Goal: Transaction & Acquisition: Purchase product/service

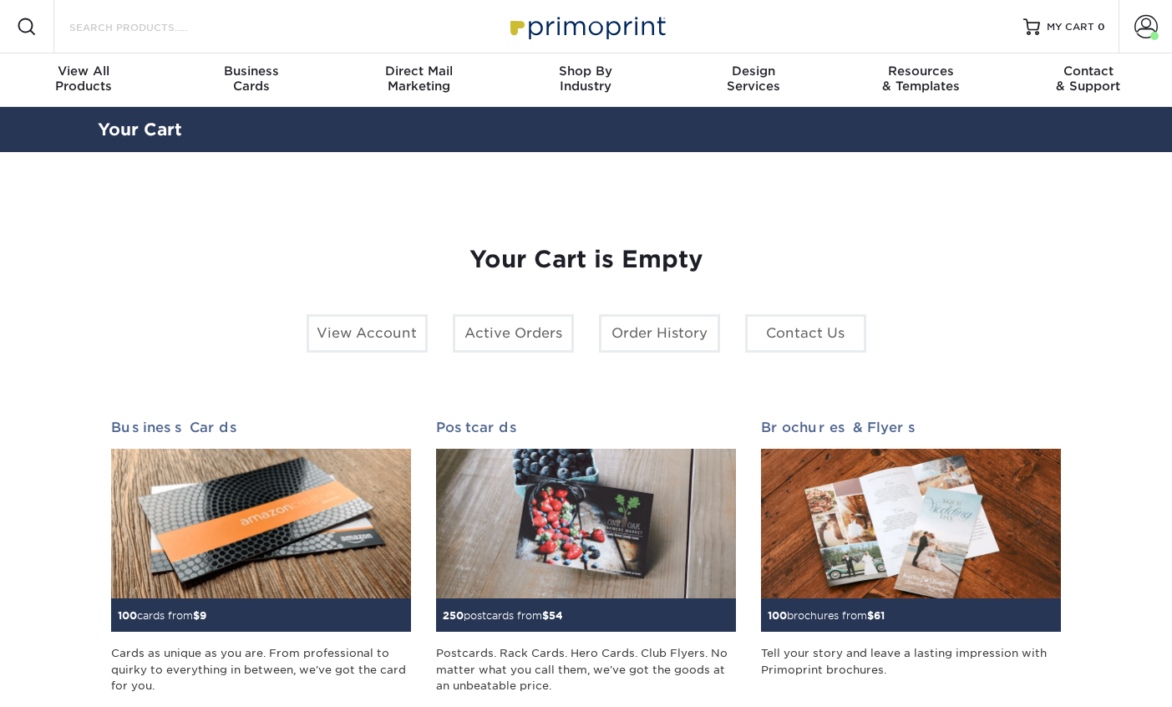
click at [185, 33] on input "Search Products" at bounding box center [149, 27] width 163 height 20
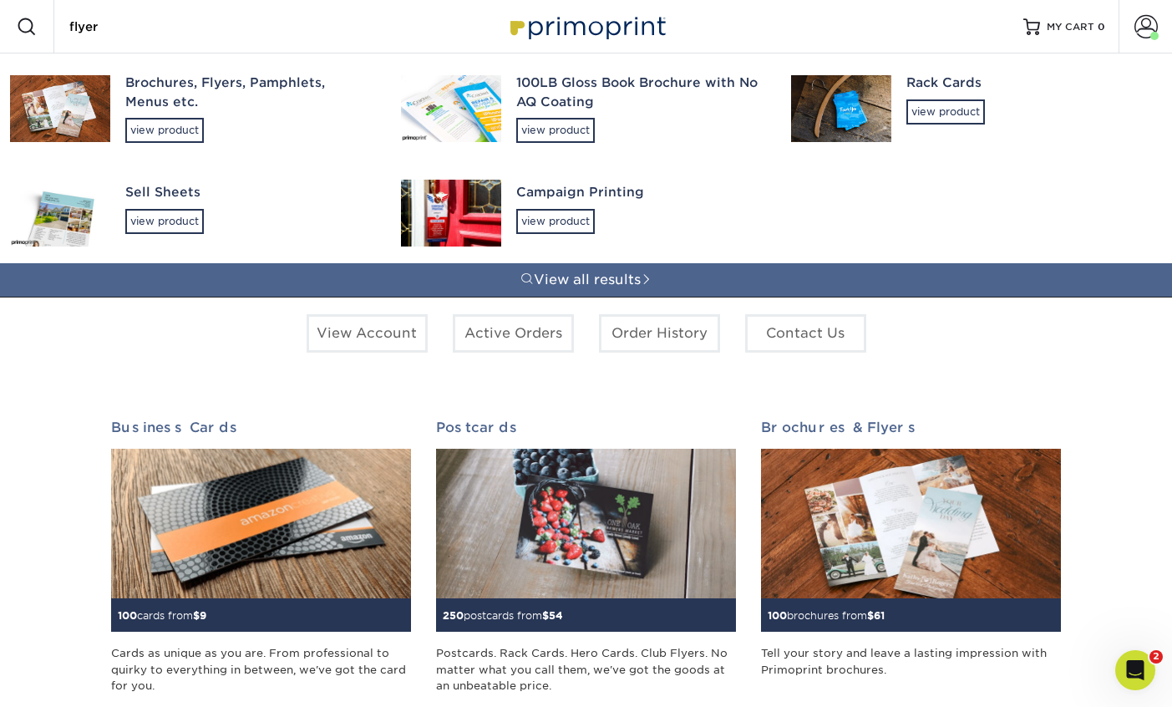
type input "flyer"
click at [191, 89] on div "Brochures, Flyers, Pamphlets, Menus etc." at bounding box center [248, 93] width 246 height 38
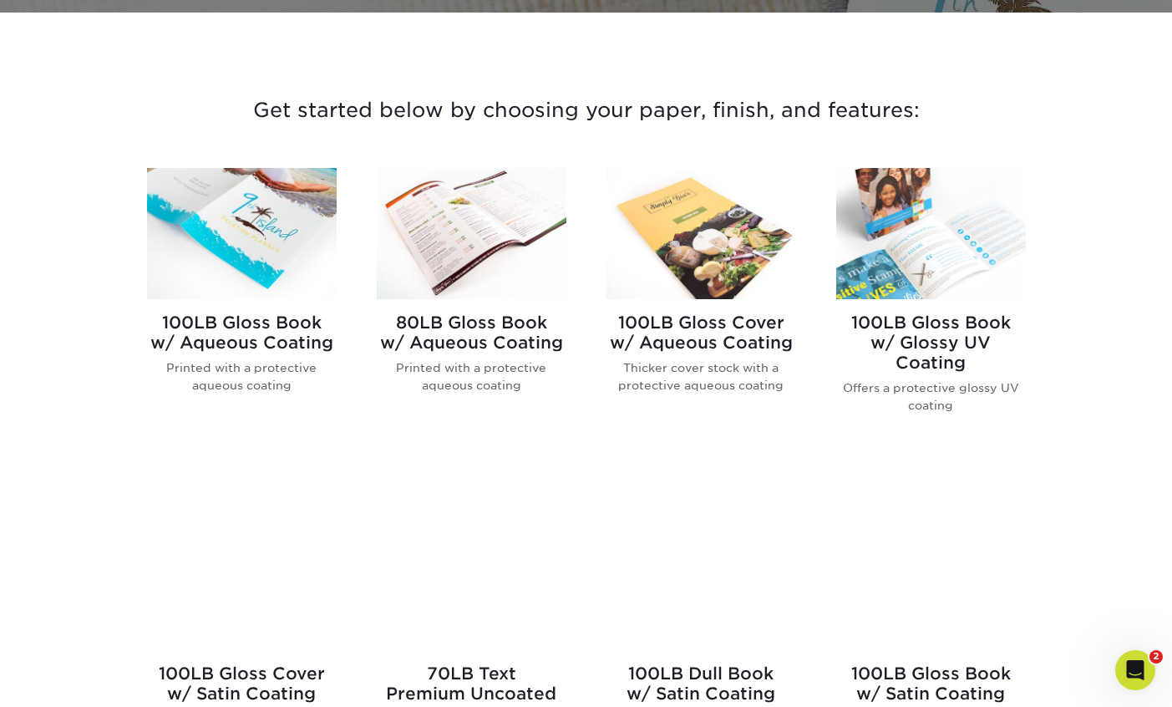
scroll to position [642, 0]
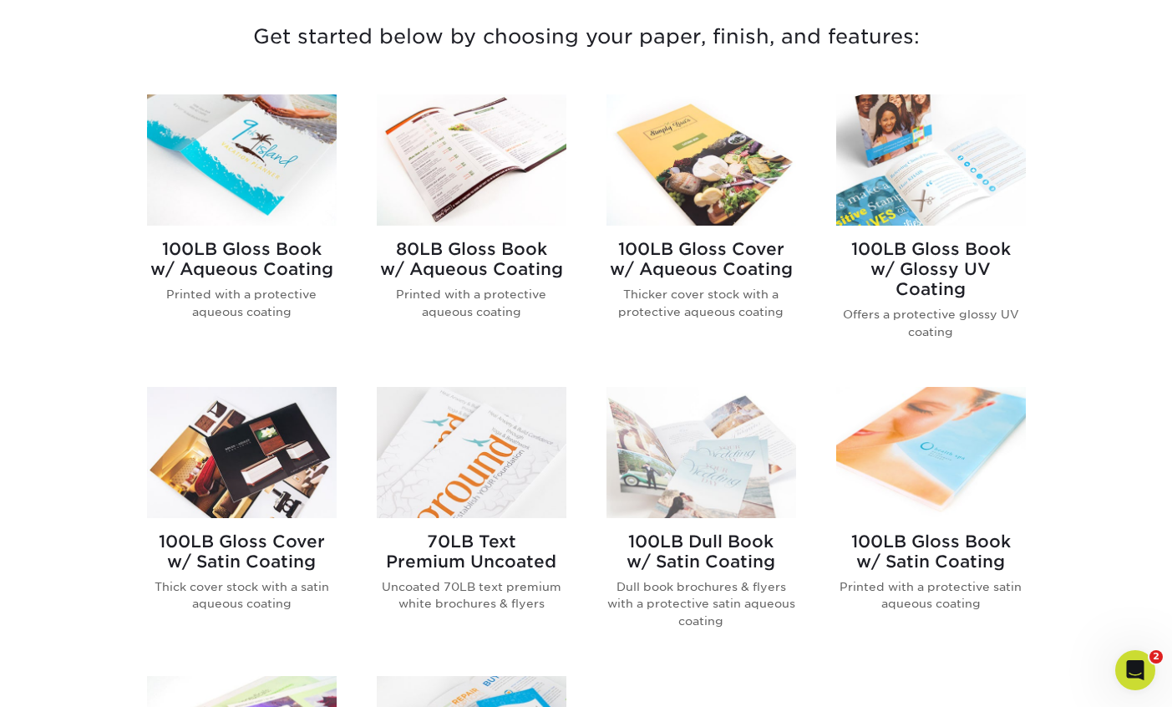
click at [742, 250] on h2 "100LB Gloss Cover w/ Aqueous Coating" at bounding box center [701, 259] width 190 height 40
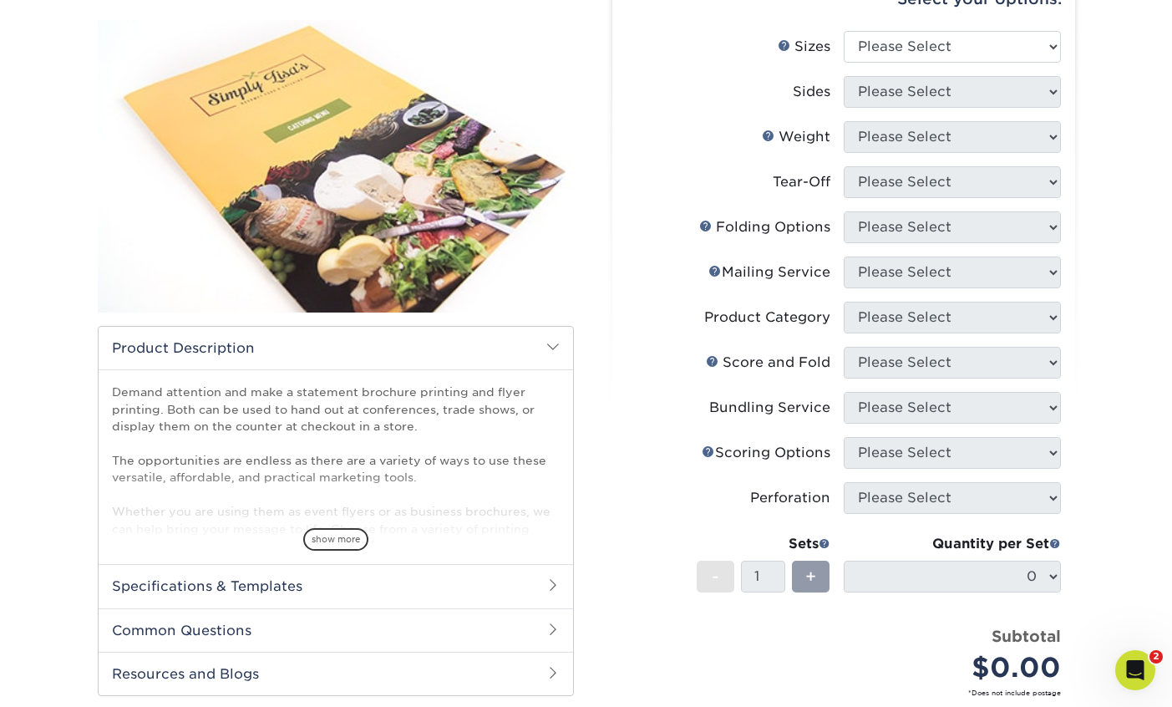
scroll to position [203, 0]
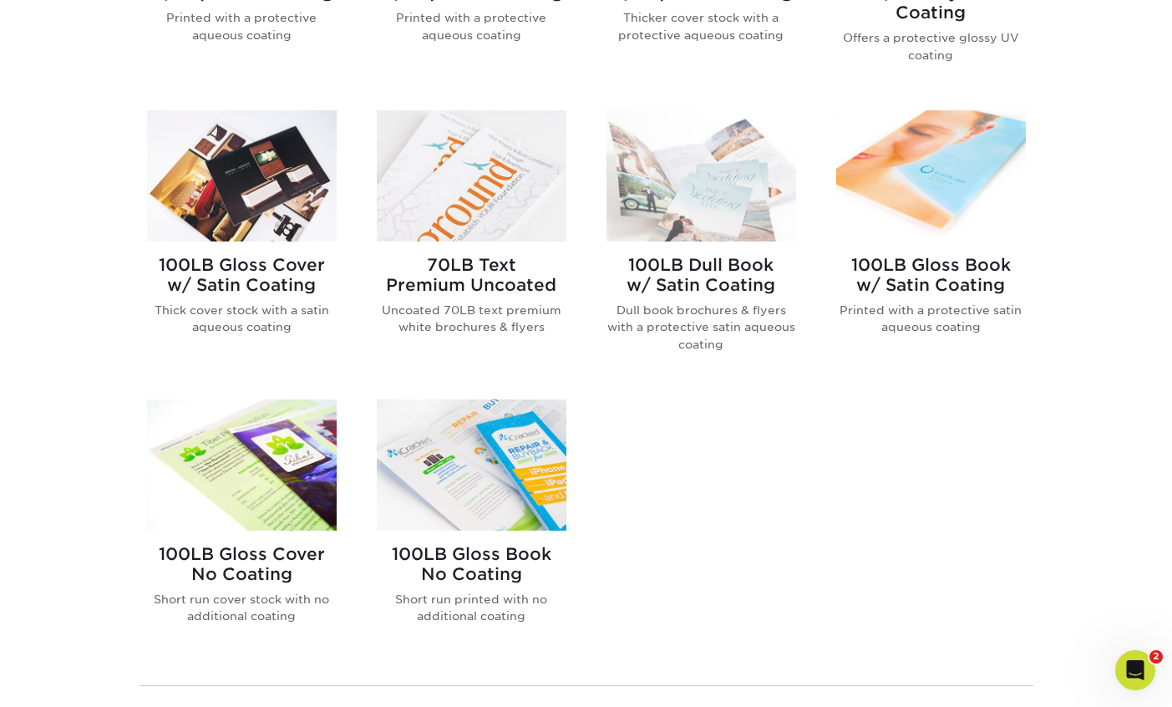
scroll to position [920, 0]
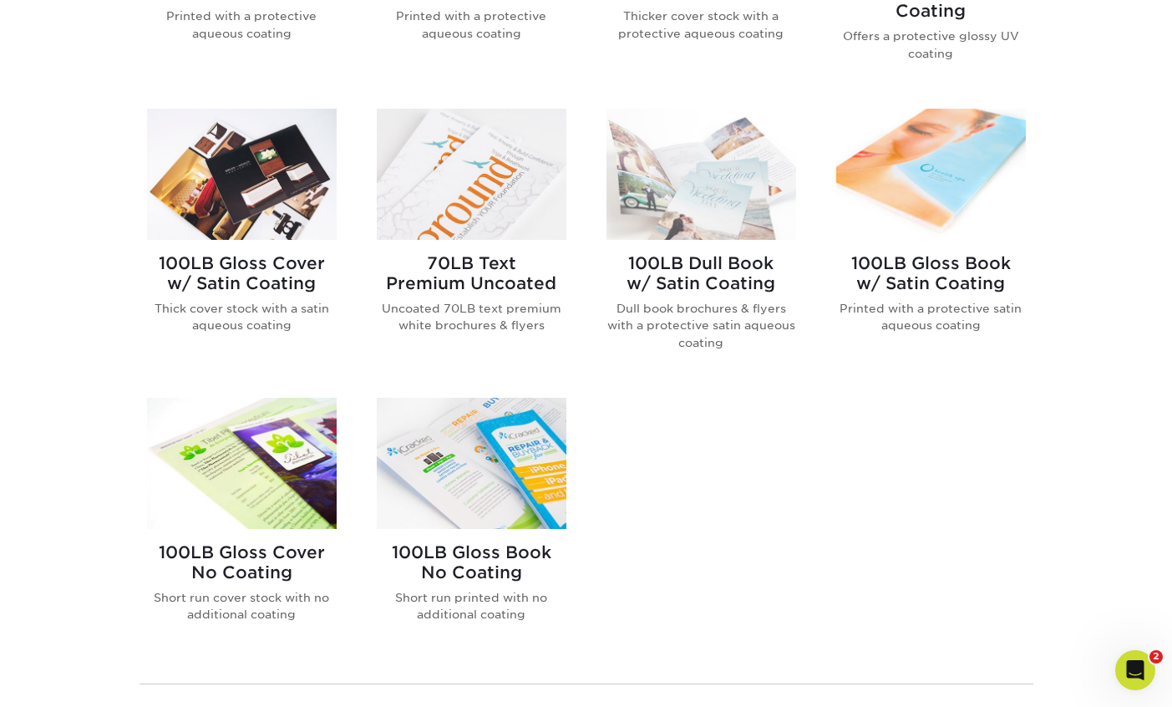
click at [417, 278] on h2 "70LB Text Premium Uncoated" at bounding box center [472, 273] width 190 height 40
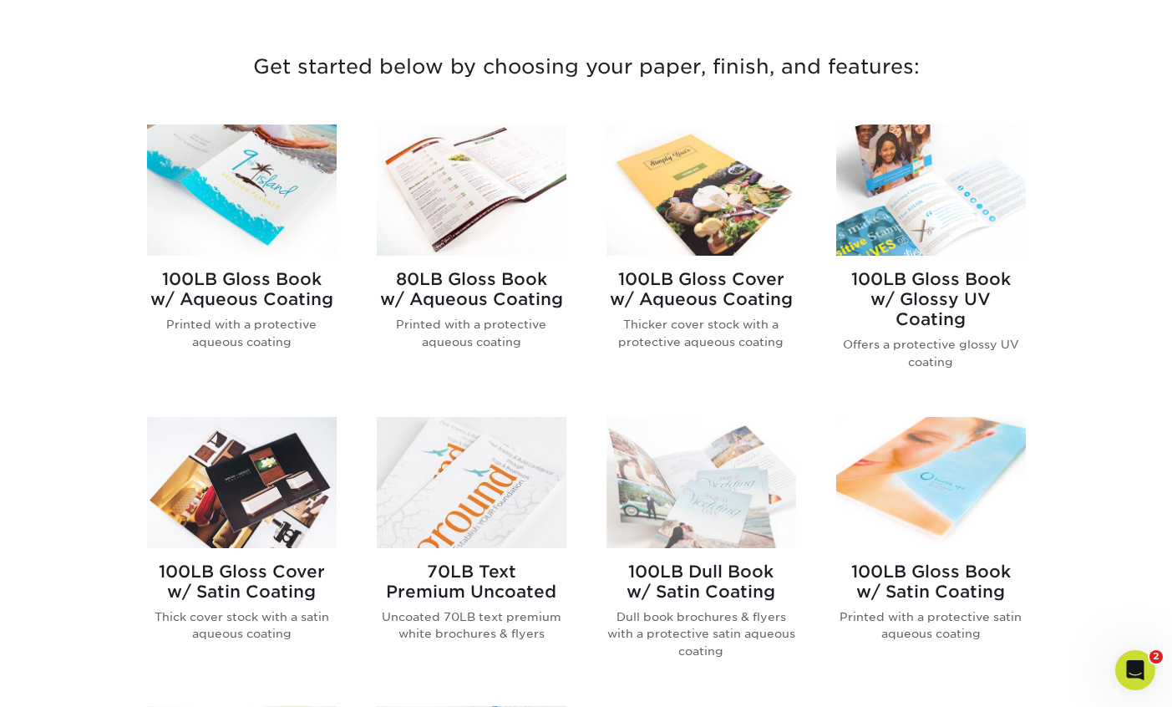
scroll to position [613, 0]
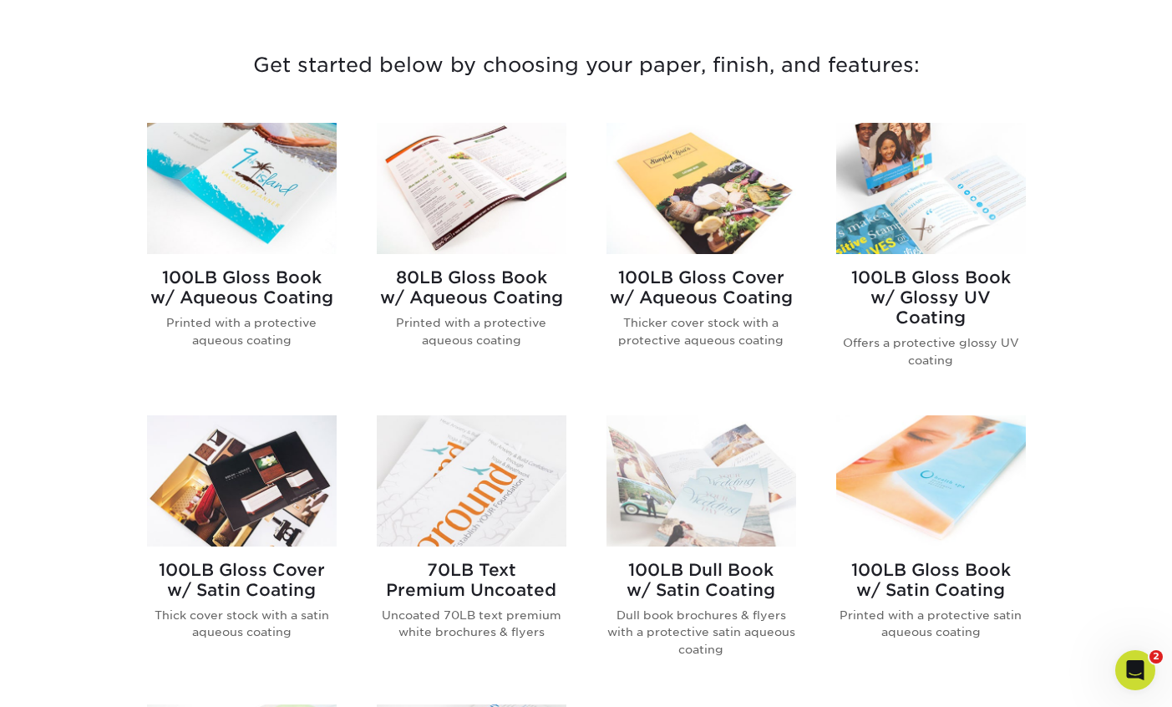
click at [474, 565] on h2 "70LB Text Premium Uncoated" at bounding box center [472, 580] width 190 height 40
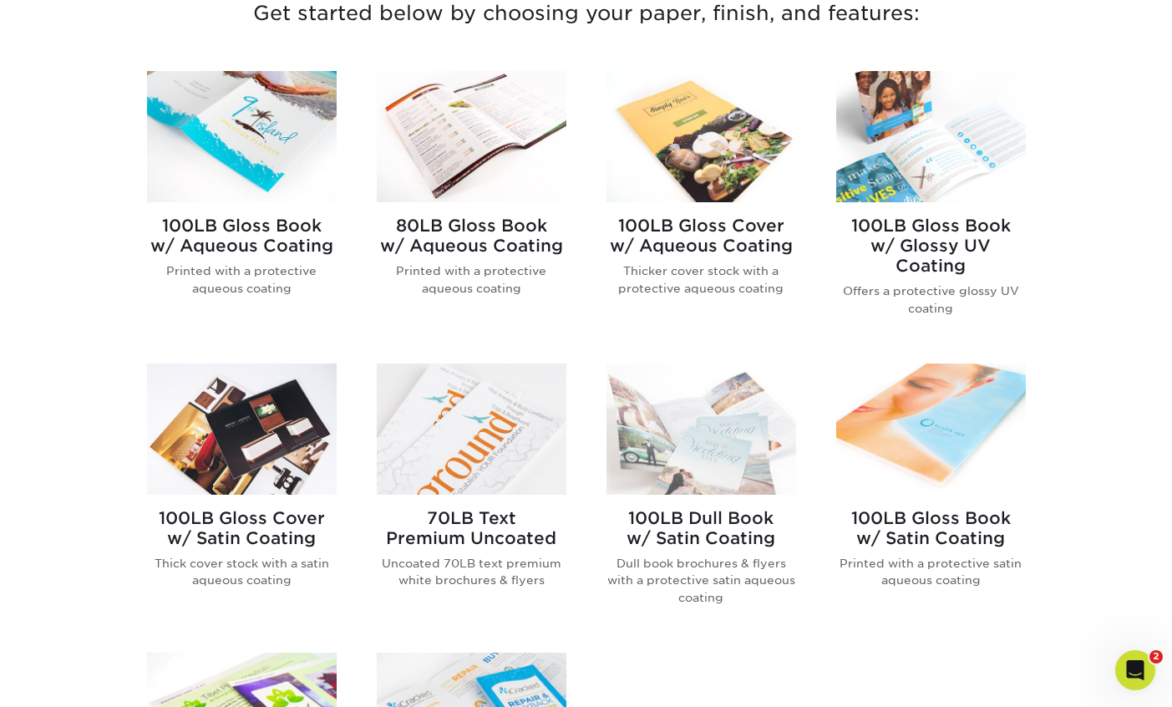
scroll to position [667, 0]
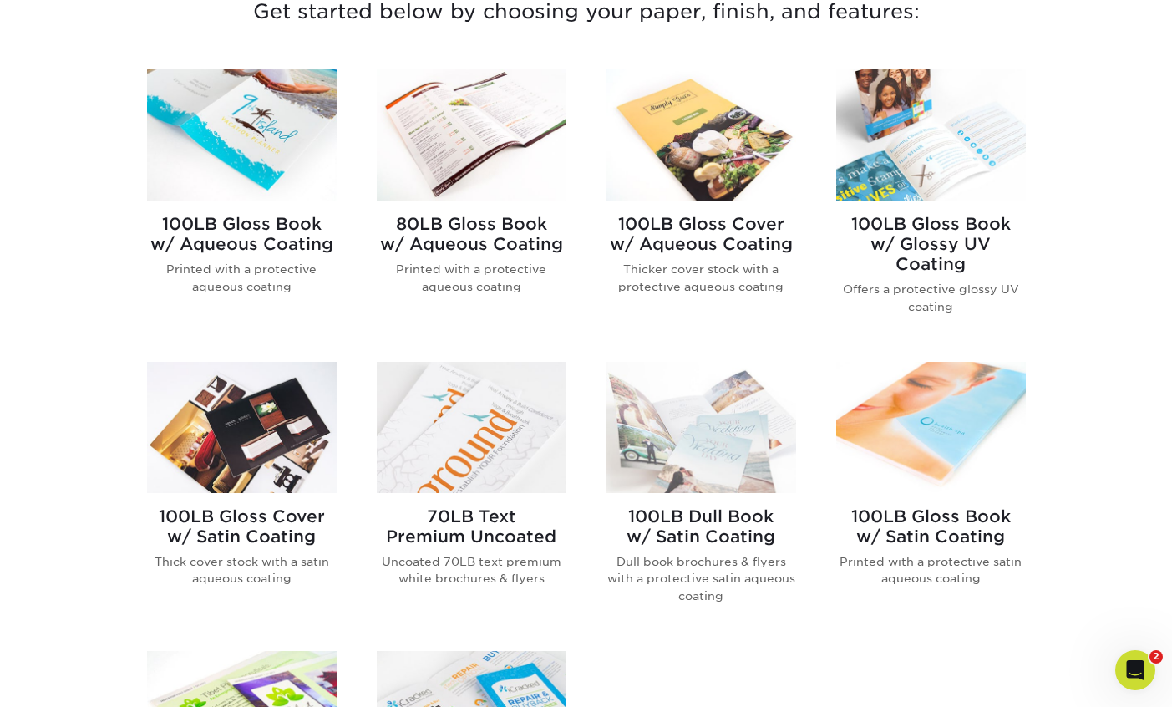
click at [488, 251] on h2 "80LB Gloss Book w/ Aqueous Coating" at bounding box center [472, 234] width 190 height 40
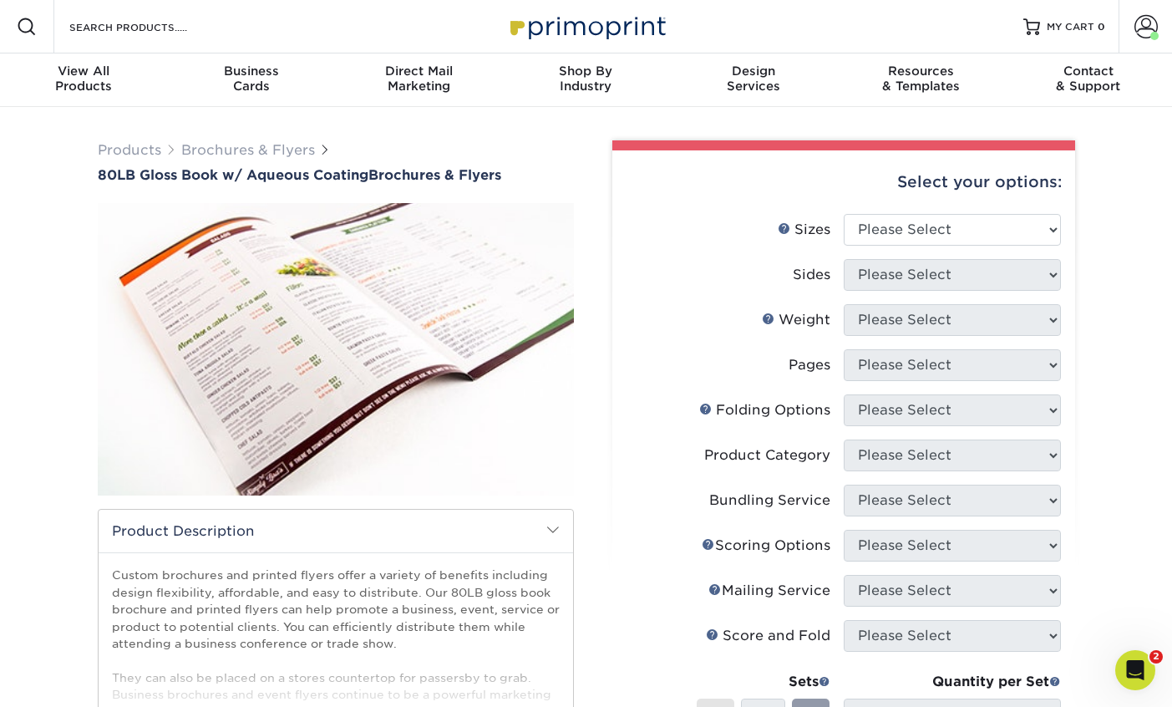
click at [693, 361] on label "Pages" at bounding box center [734, 365] width 217 height 32
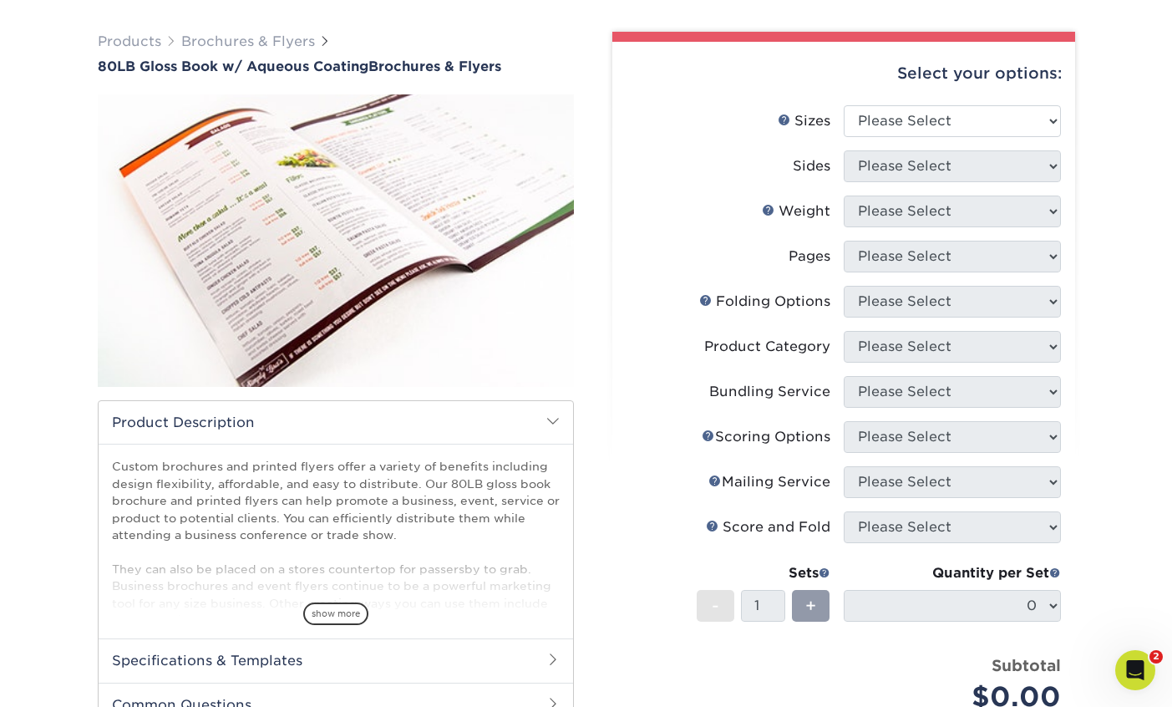
scroll to position [107, 0]
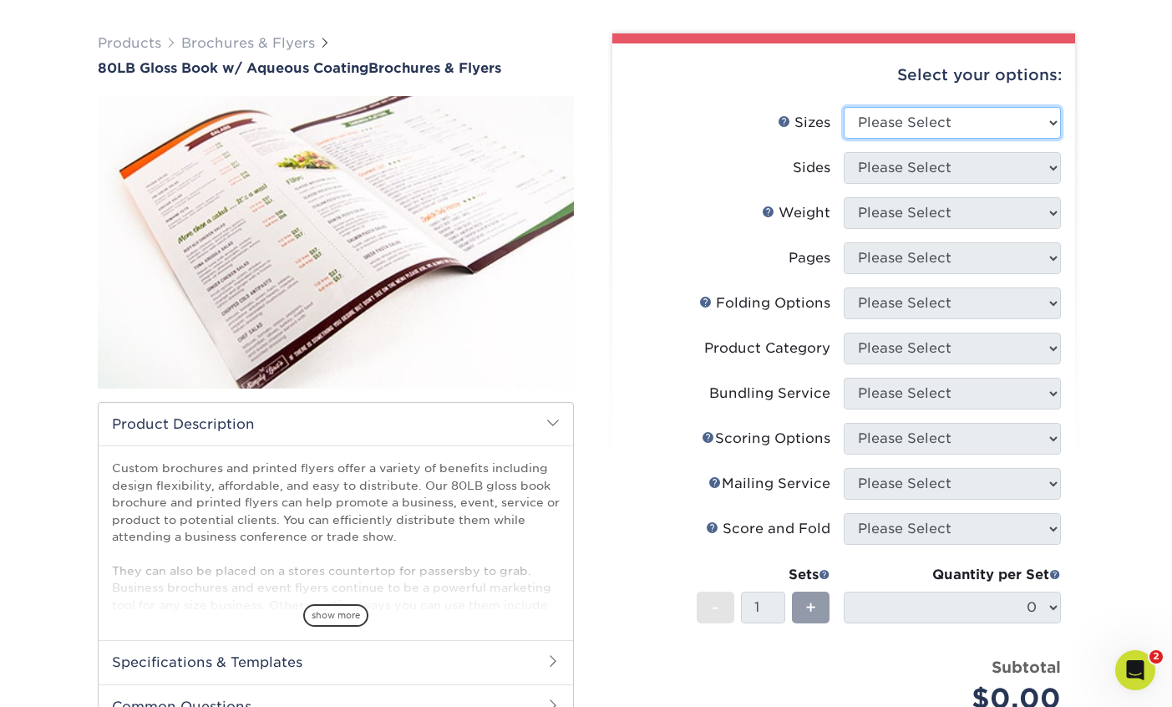
click at [929, 116] on select "Please Select 3.67" x 8.5" 3.67" x 8.5" 4" x 6" 4" x 8.5" 4" x 9" 4" x 11" 4" x…" at bounding box center [952, 123] width 217 height 32
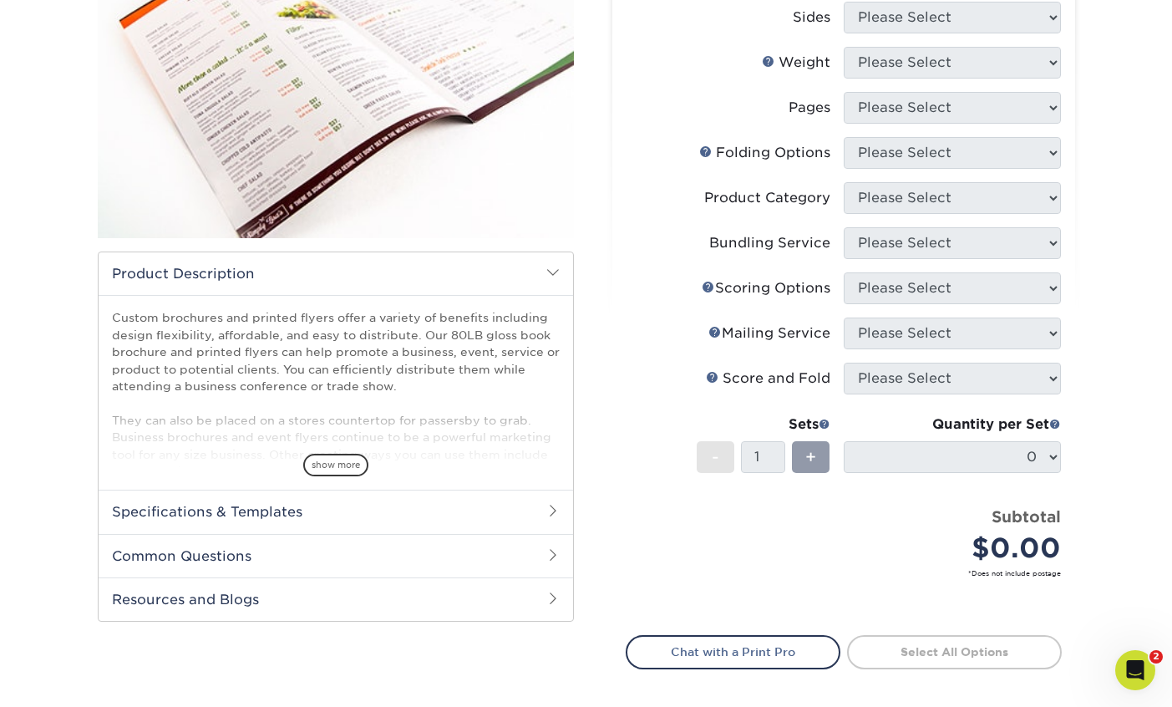
scroll to position [258, 0]
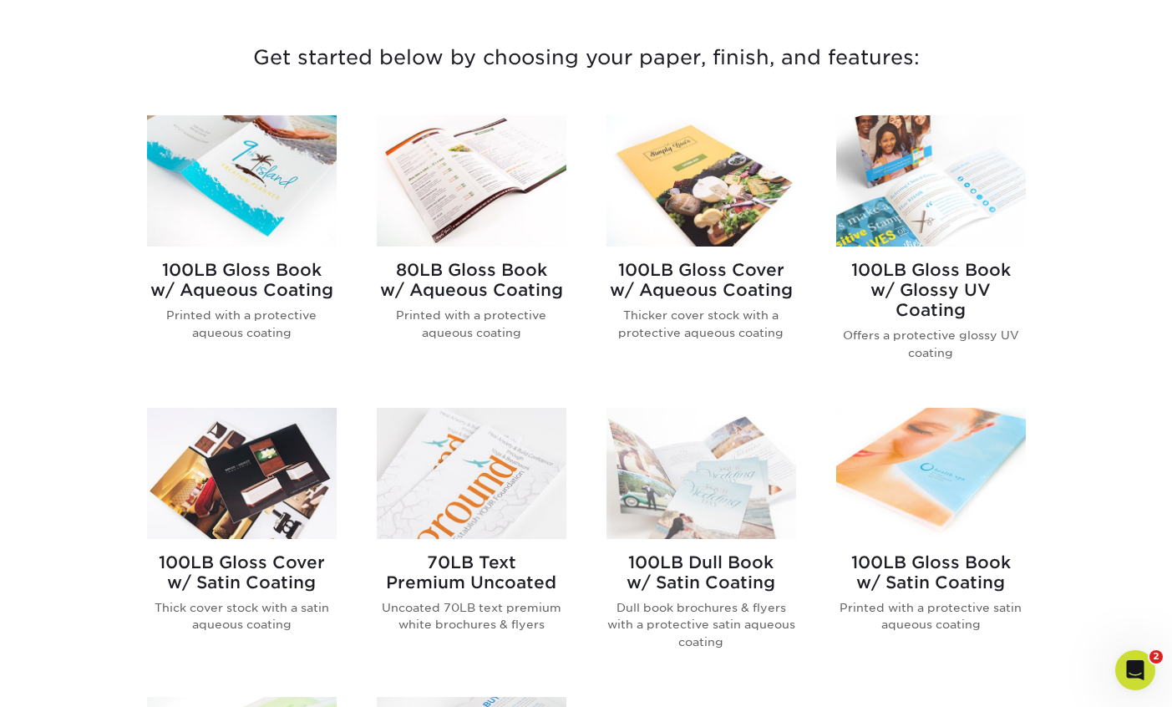
click at [228, 292] on h2 "100LB Gloss Book w/ Aqueous Coating" at bounding box center [242, 280] width 190 height 40
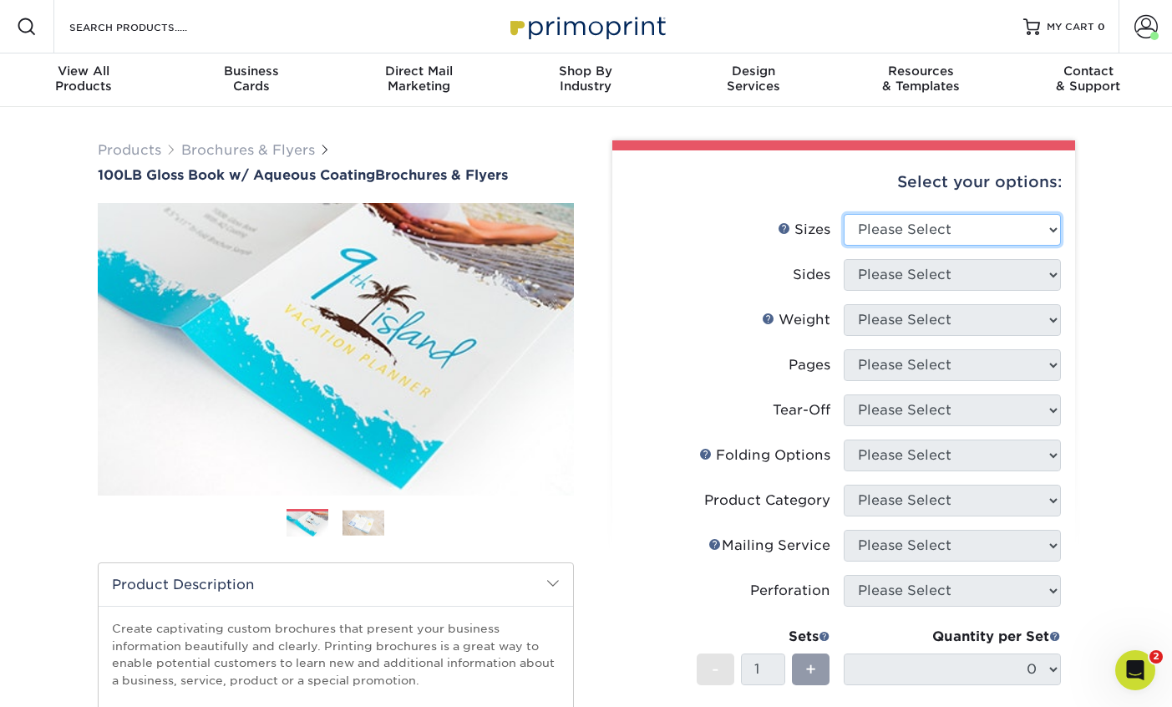
click at [971, 236] on select "Please Select 3.5" x 8.5" 3.5" x 11" 3.67" x 8.5" 4" x 6" 4" x 8.5" 4" x 9" 4" …" at bounding box center [952, 230] width 217 height 32
select select "11.00x17.00"
click at [844, 214] on select "Please Select 3.5" x 8.5" 3.5" x 11" 3.67" x 8.5" 4" x 6" 4" x 8.5" 4" x 9" 4" …" at bounding box center [952, 230] width 217 height 32
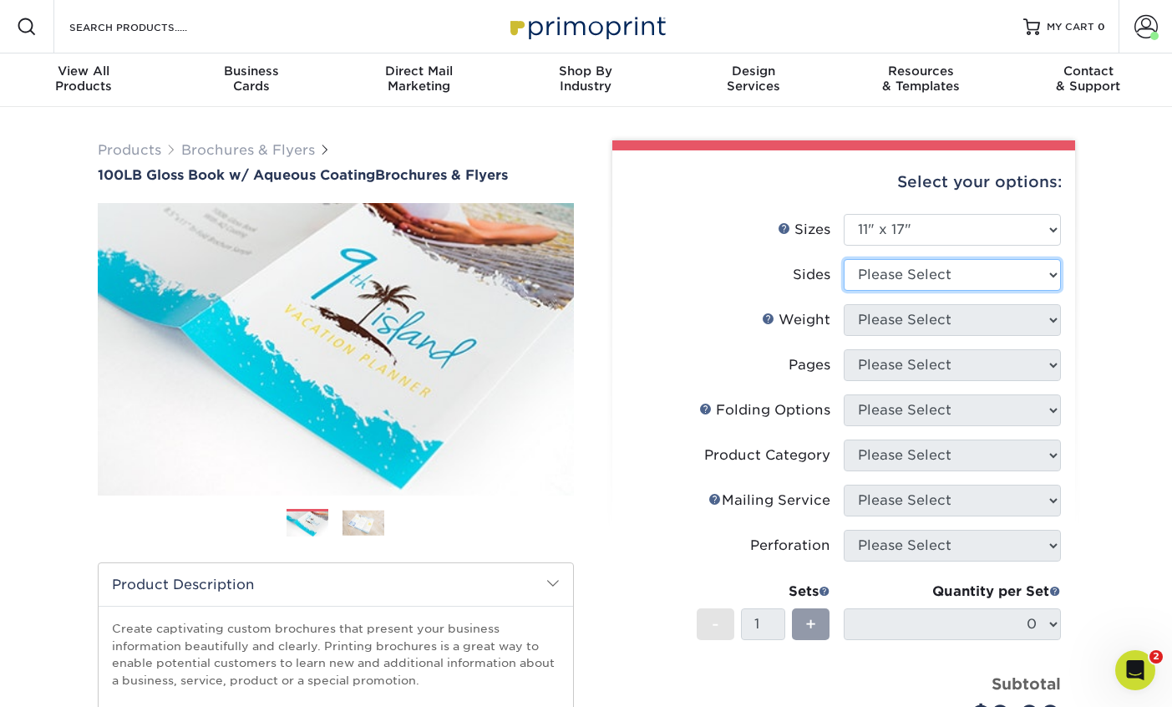
click at [886, 288] on select "Please Select Print Both Sides Print Front Only" at bounding box center [952, 275] width 217 height 32
select select "32d3c223-f82c-492b-b915-ba065a00862f"
click at [844, 259] on select "Please Select Print Both Sides Print Front Only" at bounding box center [952, 275] width 217 height 32
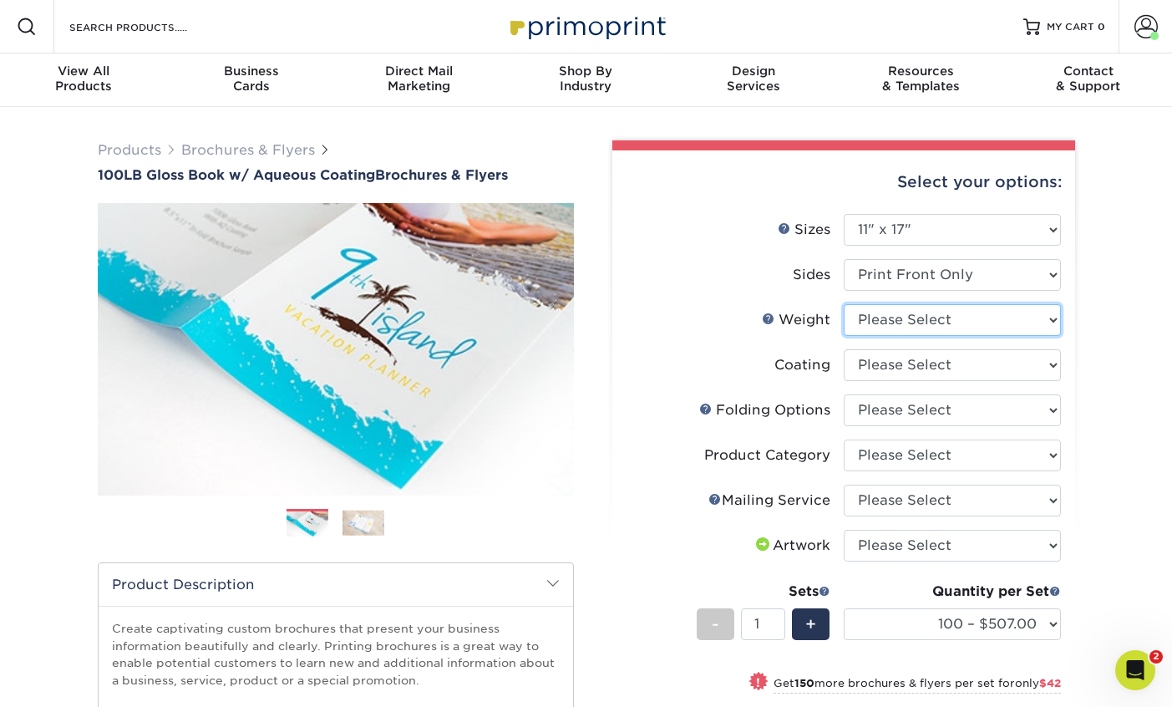
click at [983, 323] on select "Please Select 100LB" at bounding box center [952, 320] width 217 height 32
select select "100LB"
click at [844, 304] on select "Please Select 100LB" at bounding box center [952, 320] width 217 height 32
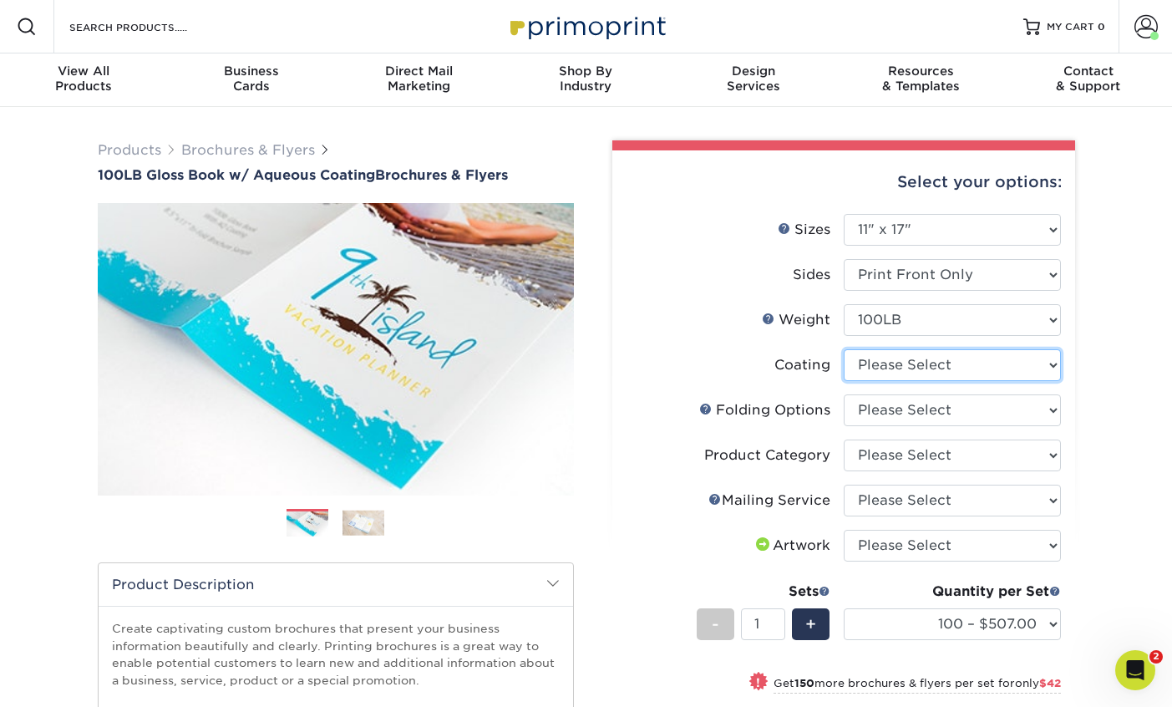
click at [935, 368] on select at bounding box center [952, 365] width 217 height 32
click at [888, 536] on select "Please Select I will upload files I need a design - $175" at bounding box center [952, 546] width 217 height 32
click at [953, 619] on select "100 – $507.00 250 – $549.00 500 – $621.00 1000 – $690.00 2000 – $800.00 2500 – …" at bounding box center [952, 624] width 217 height 32
click at [694, 5] on div "Resources Menu Search Products Account Welcome, Sarah Account Dashboard Active …" at bounding box center [586, 26] width 1172 height 53
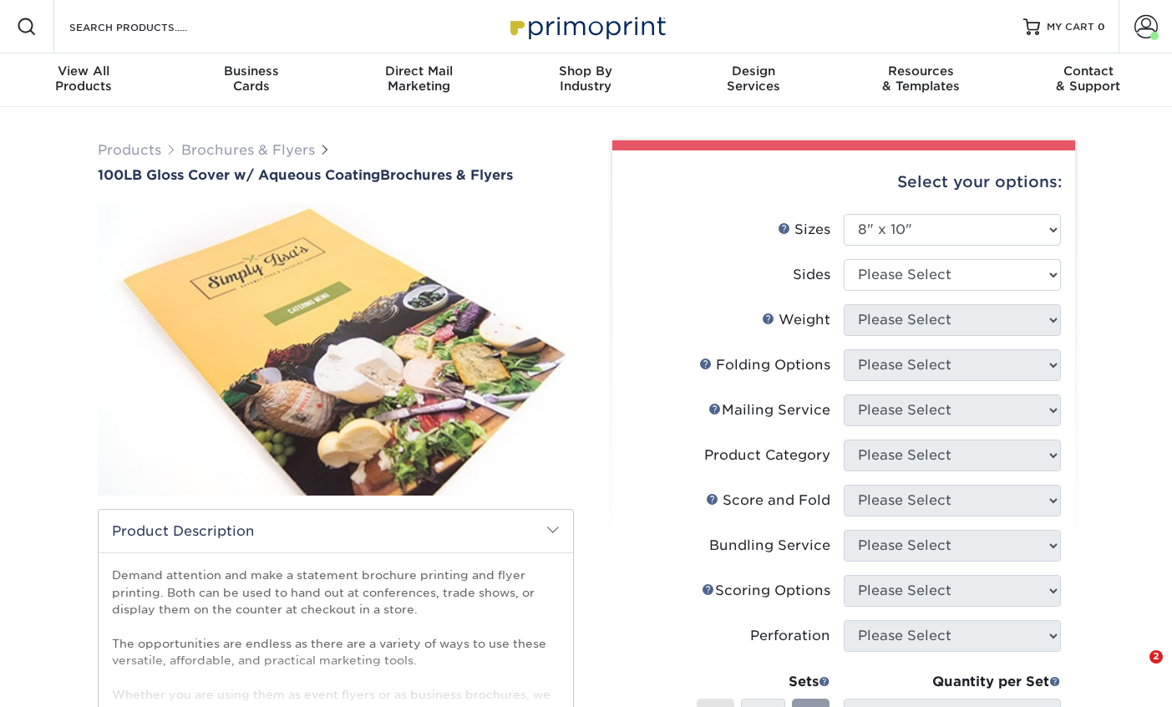
select select "8.00x10.00"
click at [221, 151] on link "Brochures & Flyers" at bounding box center [248, 150] width 134 height 16
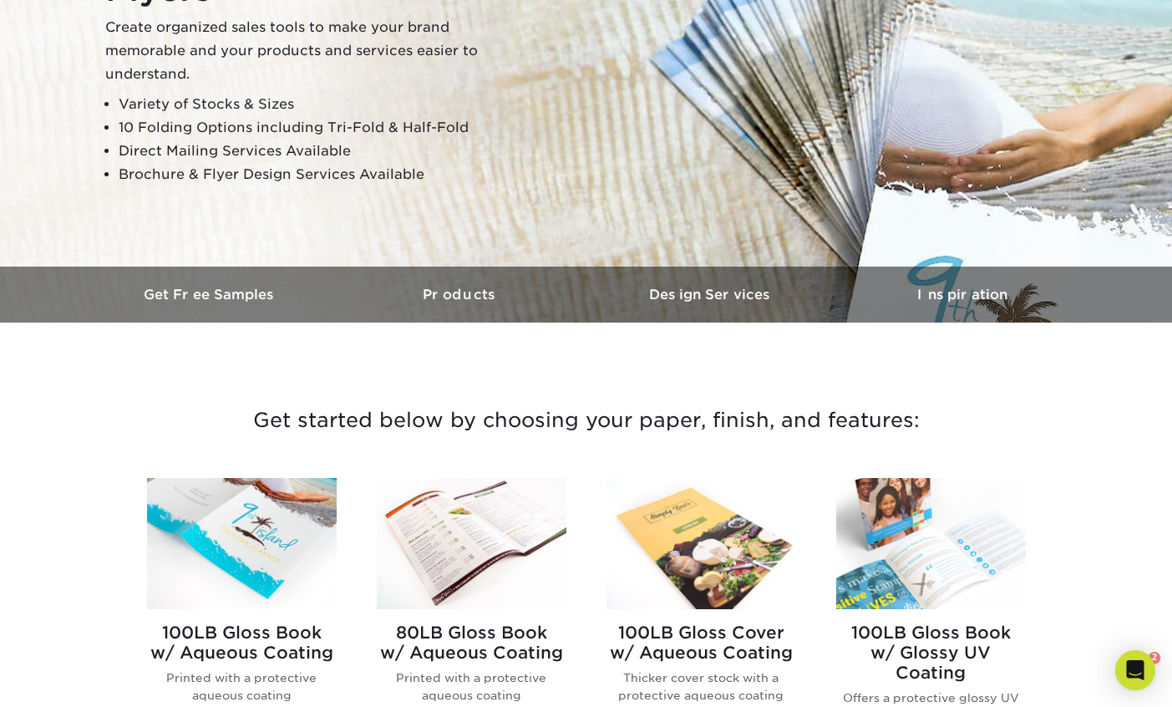
scroll to position [265, 0]
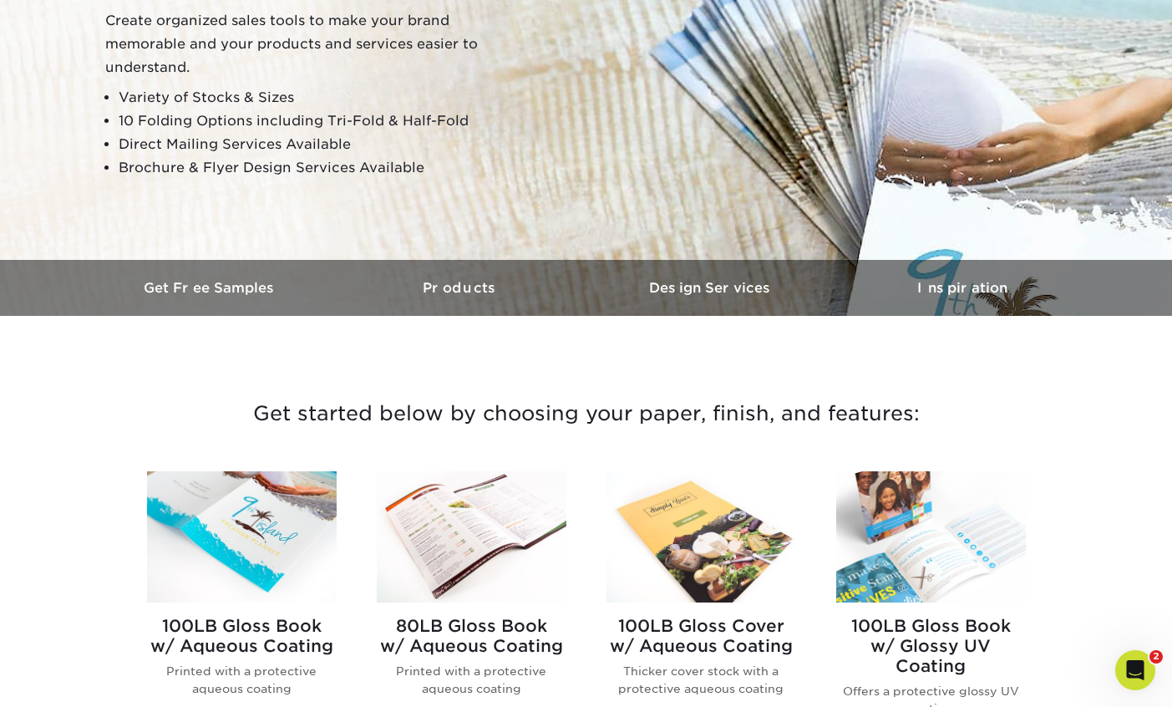
click at [256, 583] on img at bounding box center [242, 536] width 190 height 131
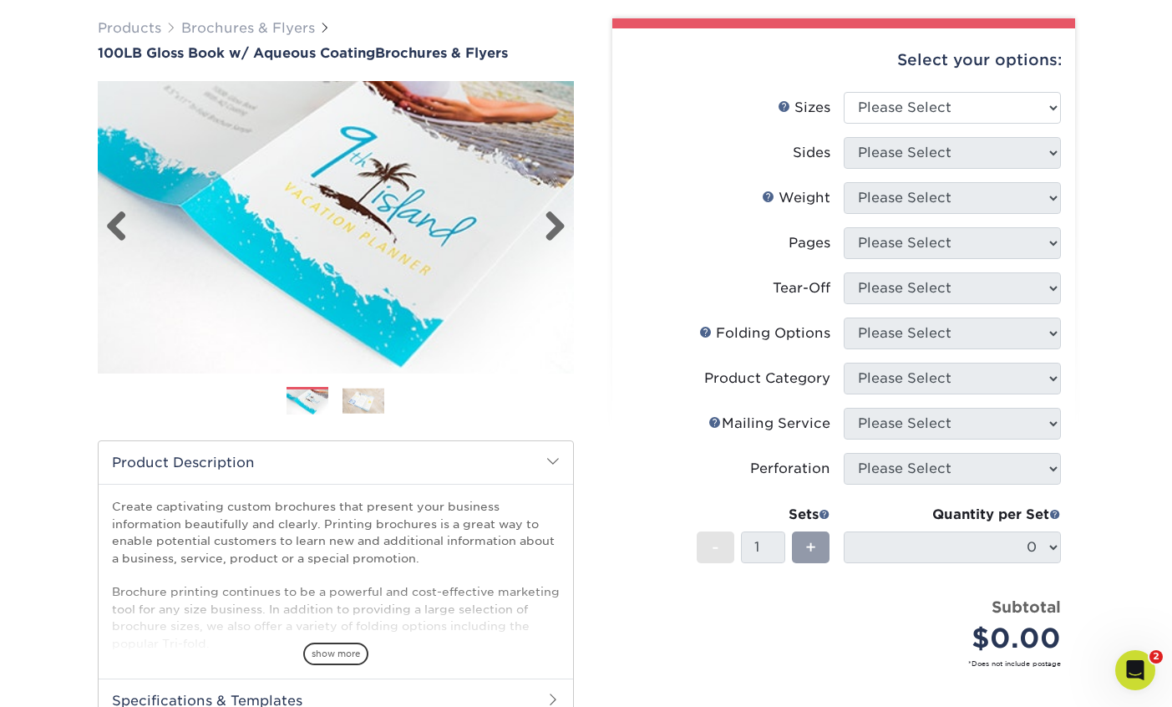
scroll to position [346, 0]
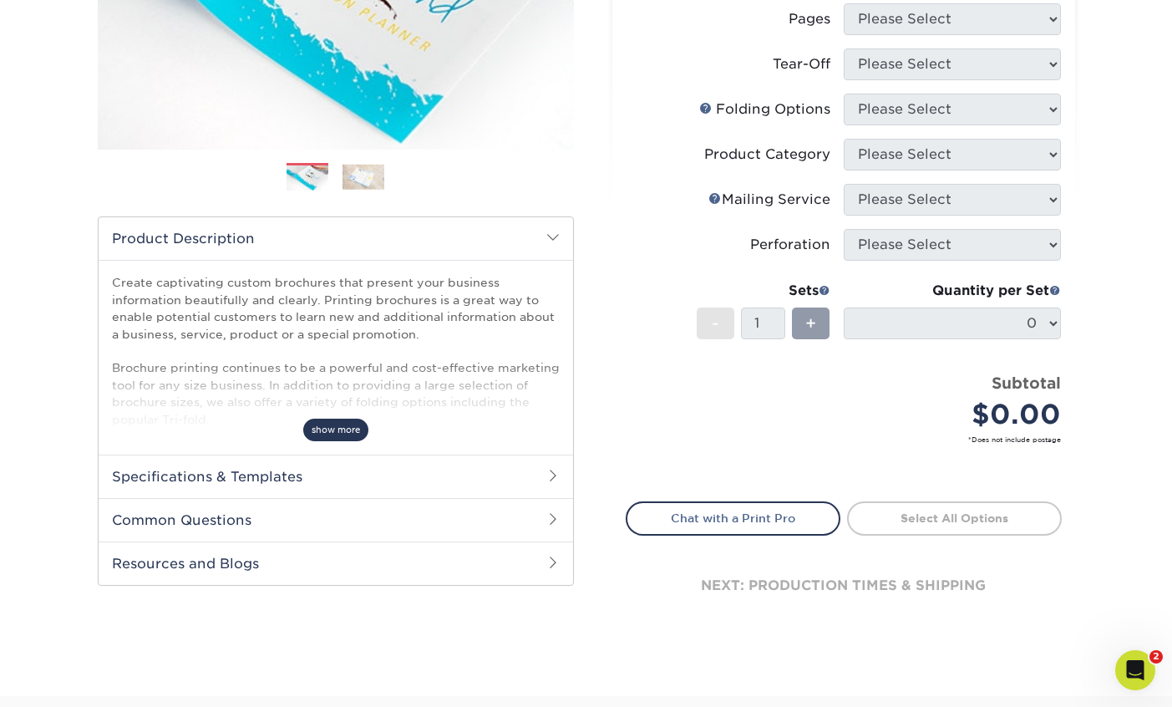
click at [347, 426] on span "show more" at bounding box center [335, 429] width 65 height 23
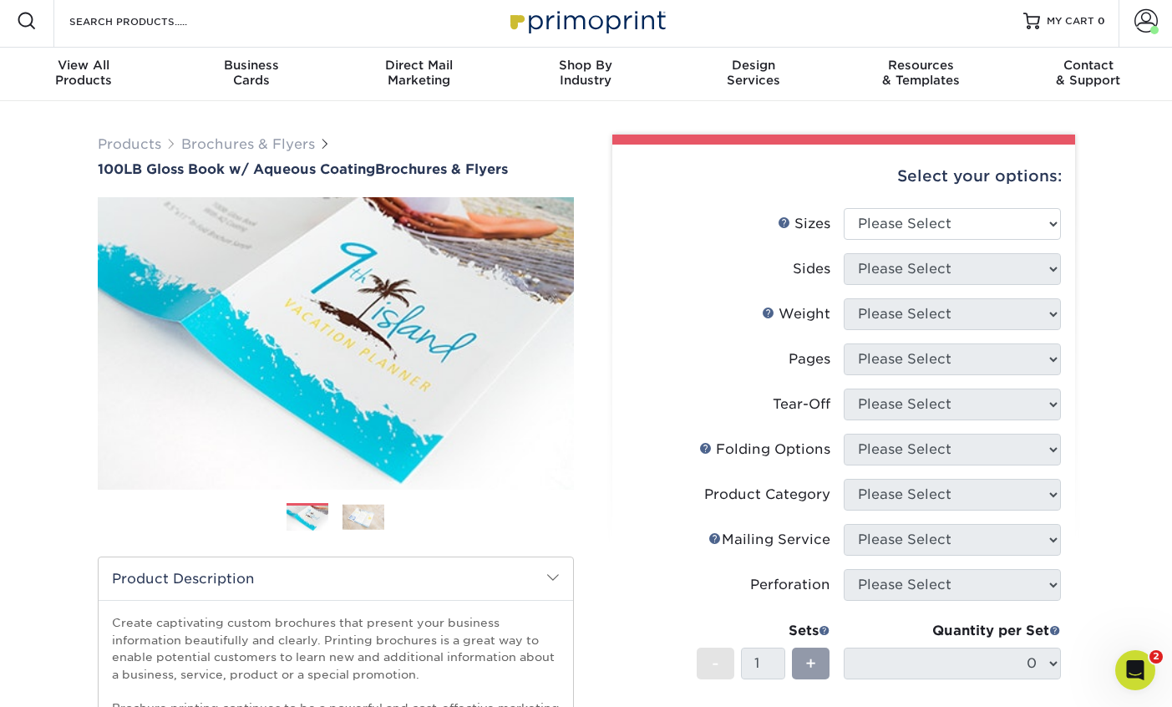
scroll to position [0, 0]
